Goal: Task Accomplishment & Management: Use online tool/utility

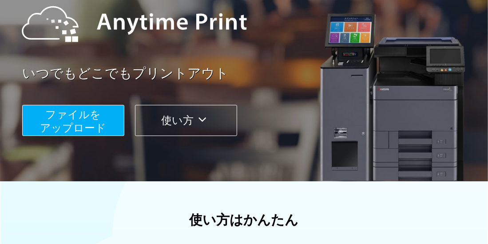
scroll to position [111, 0]
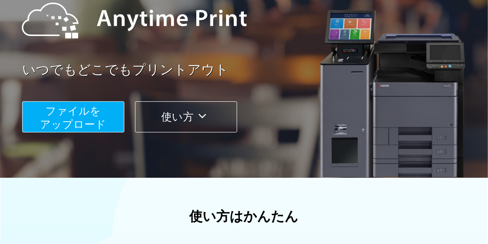
click at [94, 117] on span "ファイルを ​​アップロード" at bounding box center [73, 117] width 66 height 25
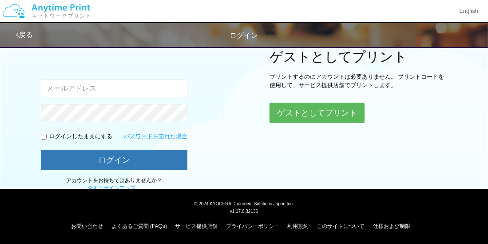
scroll to position [110, 0]
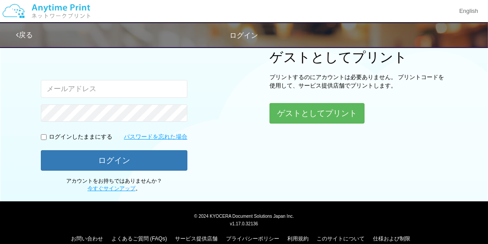
type input "[EMAIL_ADDRESS][DOMAIN_NAME]"
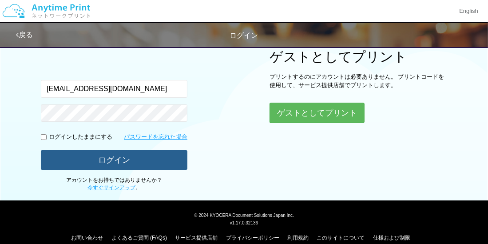
click at [158, 155] on button "ログイン" at bounding box center [114, 160] width 147 height 20
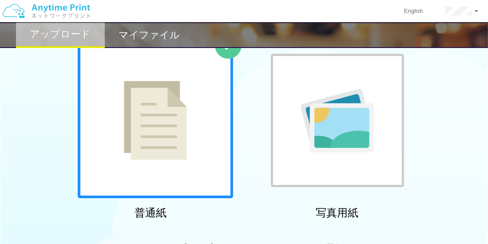
scroll to position [110, 0]
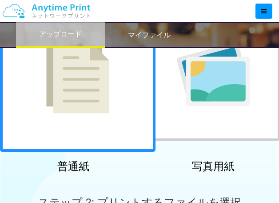
click at [65, 87] on img at bounding box center [77, 73] width 63 height 79
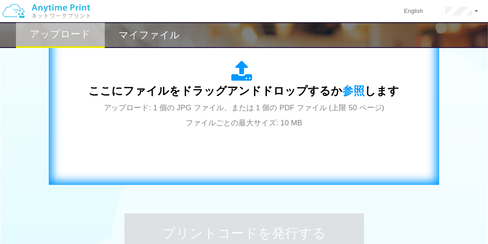
scroll to position [276, 0]
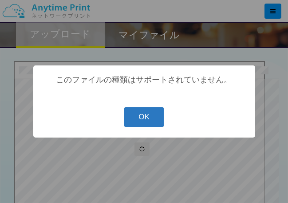
click at [148, 114] on button "OK" at bounding box center [144, 117] width 40 height 20
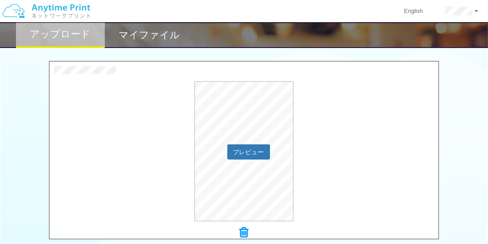
click at [386, 182] on div "プレビュー" at bounding box center [244, 151] width 389 height 140
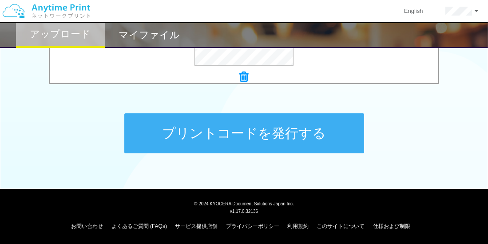
scroll to position [376, 0]
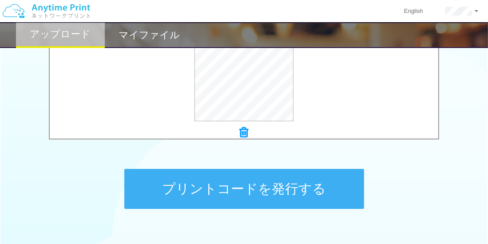
click at [296, 189] on button "プリントコードを発行する" at bounding box center [244, 189] width 240 height 40
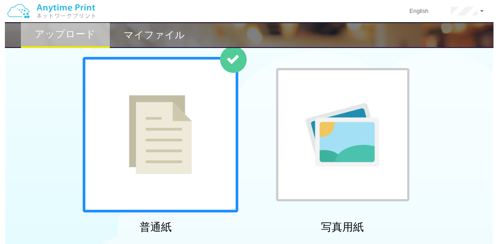
scroll to position [56, 0]
